Goal: Task Accomplishment & Management: Use online tool/utility

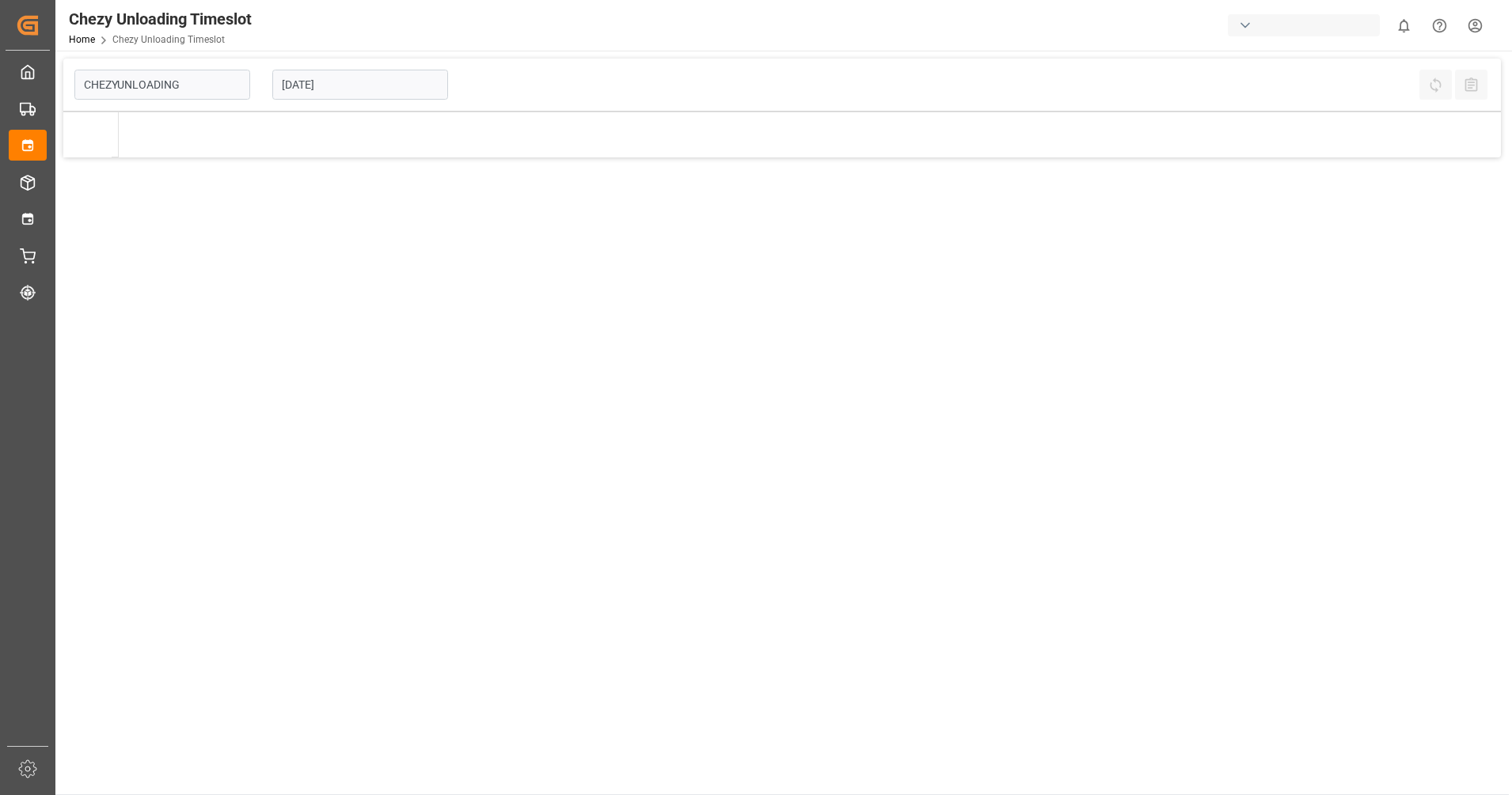
type input "Chezy Unloading"
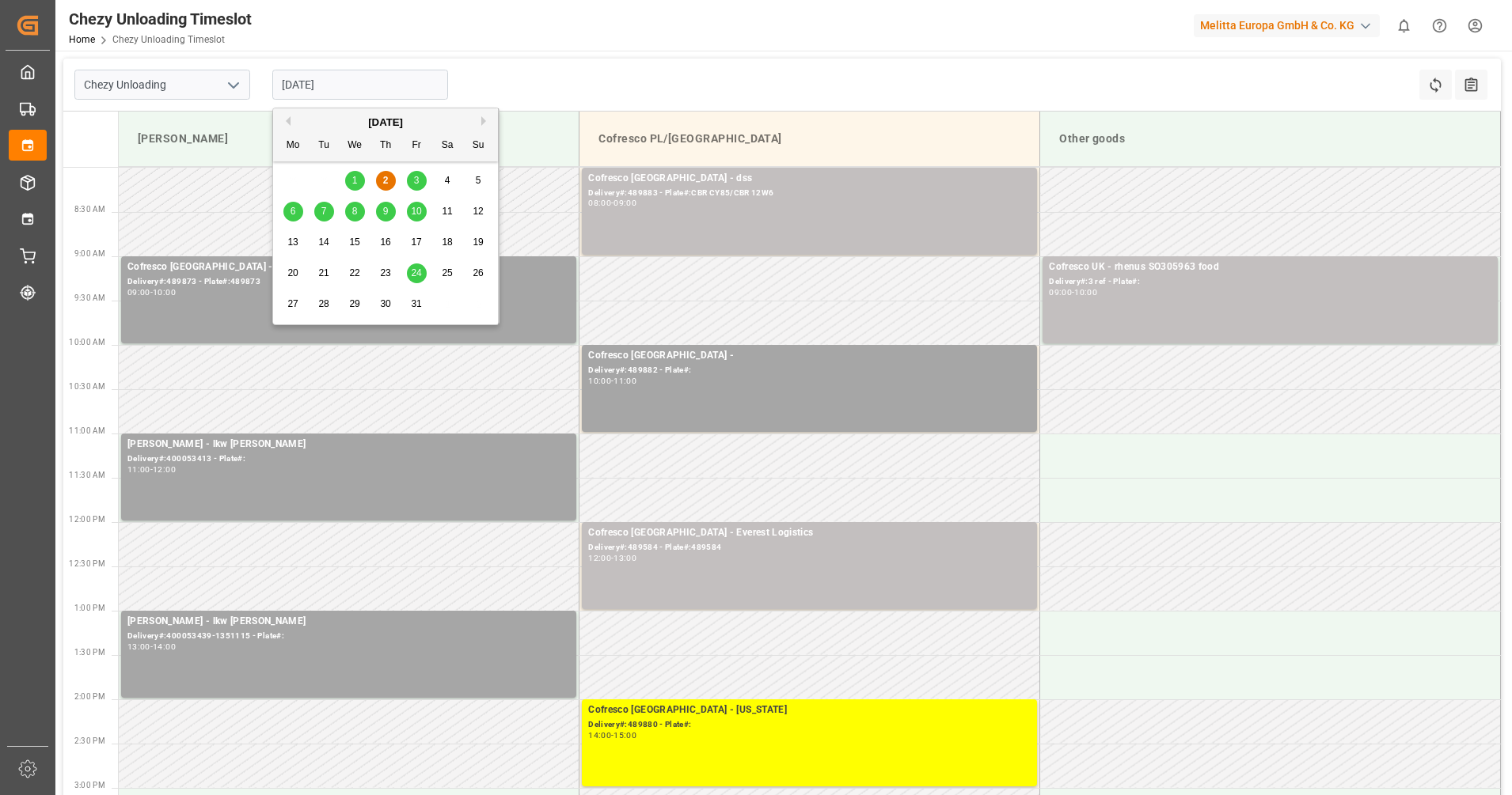
click at [327, 77] on input "[DATE]" at bounding box center [360, 84] width 175 height 30
click at [418, 180] on span "3" at bounding box center [417, 180] width 6 height 11
type input "[DATE]"
